Goal: Task Accomplishment & Management: Use online tool/utility

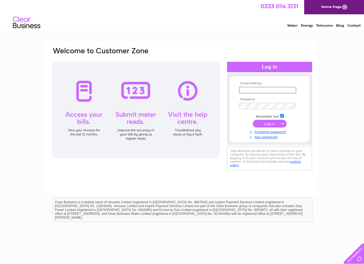
type input "[PERSON_NAME][EMAIL_ADDRESS][DOMAIN_NAME]"
click at [267, 124] on input "submit" at bounding box center [270, 124] width 34 height 8
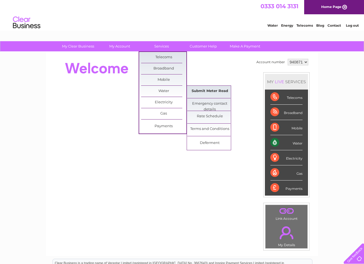
click at [201, 91] on link "Submit Meter Read" at bounding box center [209, 91] width 45 height 11
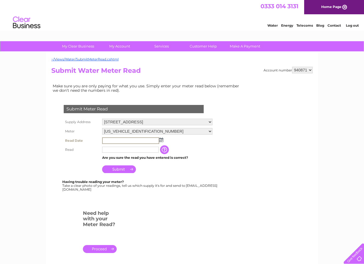
click at [141, 139] on input "text" at bounding box center [130, 140] width 57 height 7
click at [161, 138] on img at bounding box center [161, 139] width 4 height 4
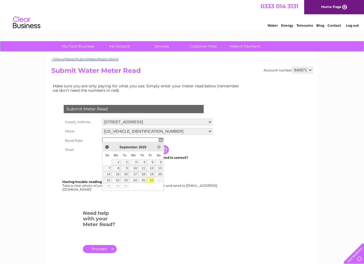
click at [150, 179] on link "26" at bounding box center [151, 179] width 8 height 5
type input "2025/09/26"
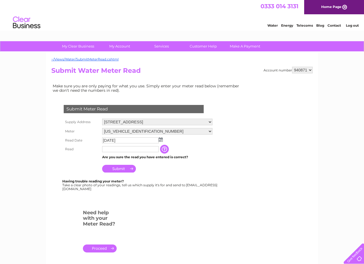
click at [130, 147] on input "text" at bounding box center [130, 149] width 57 height 6
click at [165, 148] on input "button" at bounding box center [166, 149] width 10 height 9
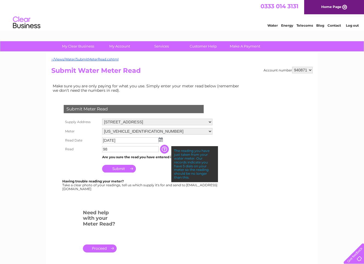
scroll to position [0, 0]
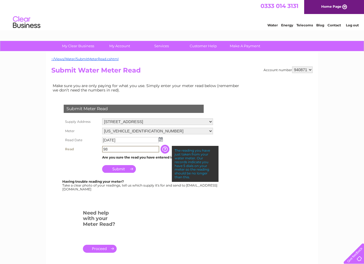
click at [103, 147] on input "98" at bounding box center [130, 149] width 57 height 7
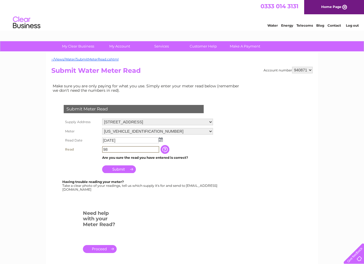
scroll to position [0, 0]
type input "00098"
click at [114, 167] on input "Submit" at bounding box center [119, 169] width 34 height 8
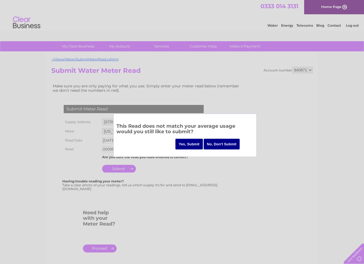
click at [186, 144] on input "Yes, Submit" at bounding box center [188, 144] width 27 height 11
